Goal: Check status: Check status

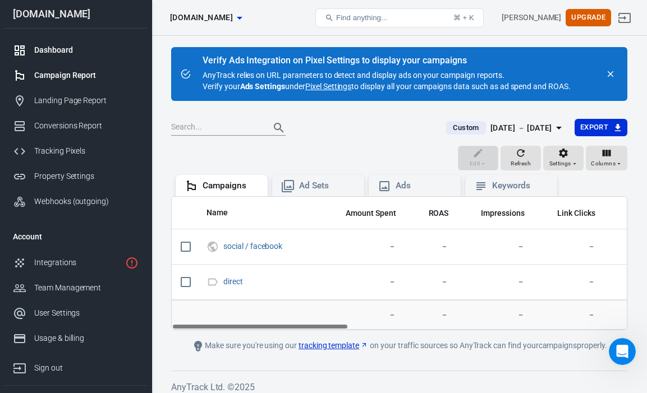
click at [72, 56] on div "Dashboard" at bounding box center [86, 50] width 104 height 12
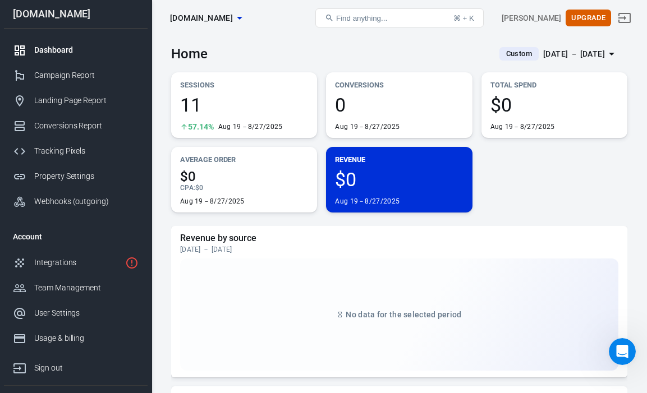
click at [597, 51] on div "[DATE] － [DATE]" at bounding box center [574, 54] width 62 height 14
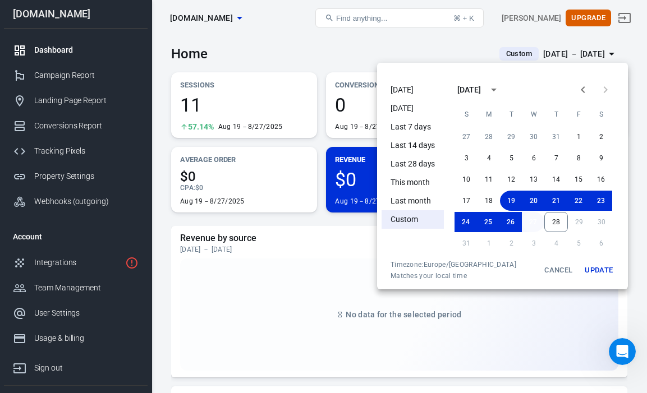
click at [536, 223] on button "27" at bounding box center [533, 222] width 22 height 20
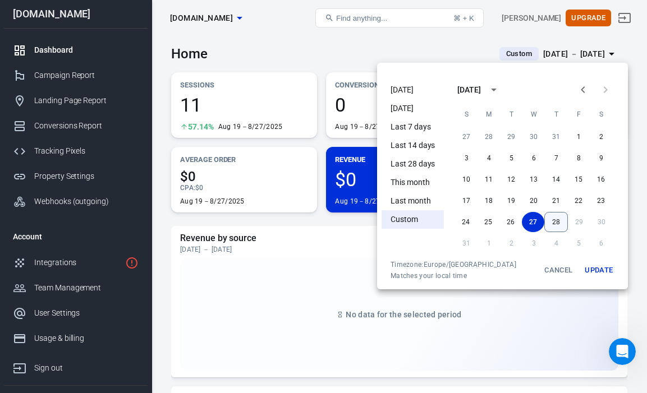
click at [551, 225] on button "28" at bounding box center [556, 222] width 24 height 20
click at [600, 265] on button "Update" at bounding box center [599, 270] width 36 height 20
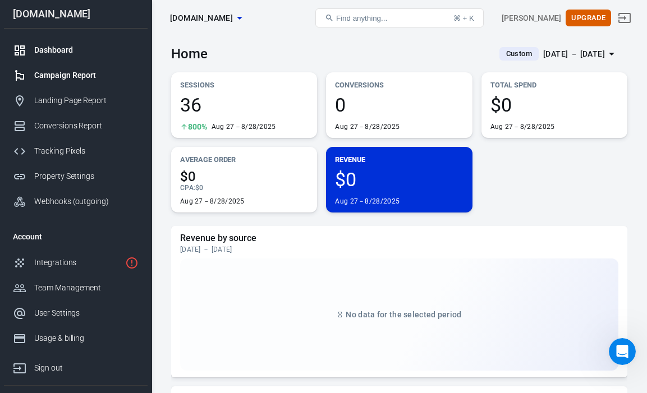
click at [84, 81] on div "Campaign Report" at bounding box center [86, 76] width 104 height 12
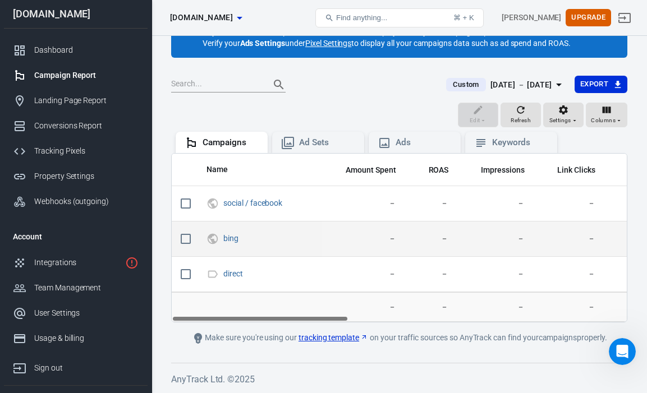
scroll to position [43, 0]
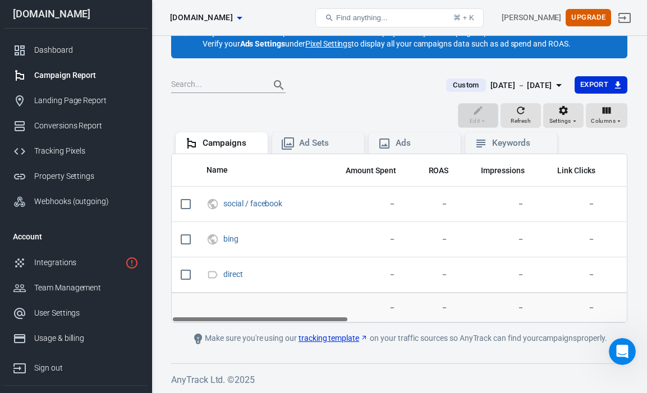
click at [342, 338] on link "tracking template" at bounding box center [334, 339] width 70 height 12
click at [95, 54] on div "Dashboard" at bounding box center [86, 50] width 104 height 12
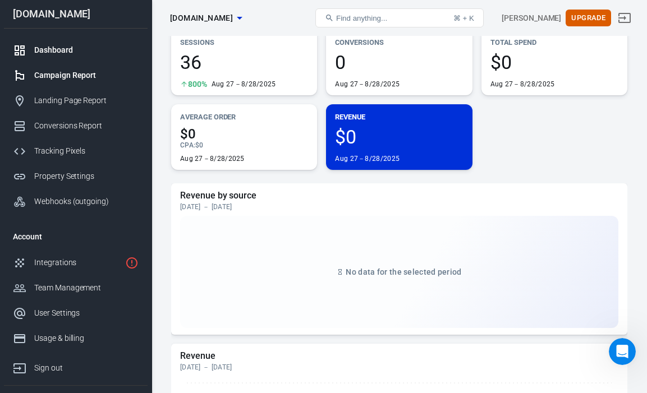
click at [93, 81] on div "Campaign Report" at bounding box center [86, 76] width 104 height 12
